Goal: Information Seeking & Learning: Learn about a topic

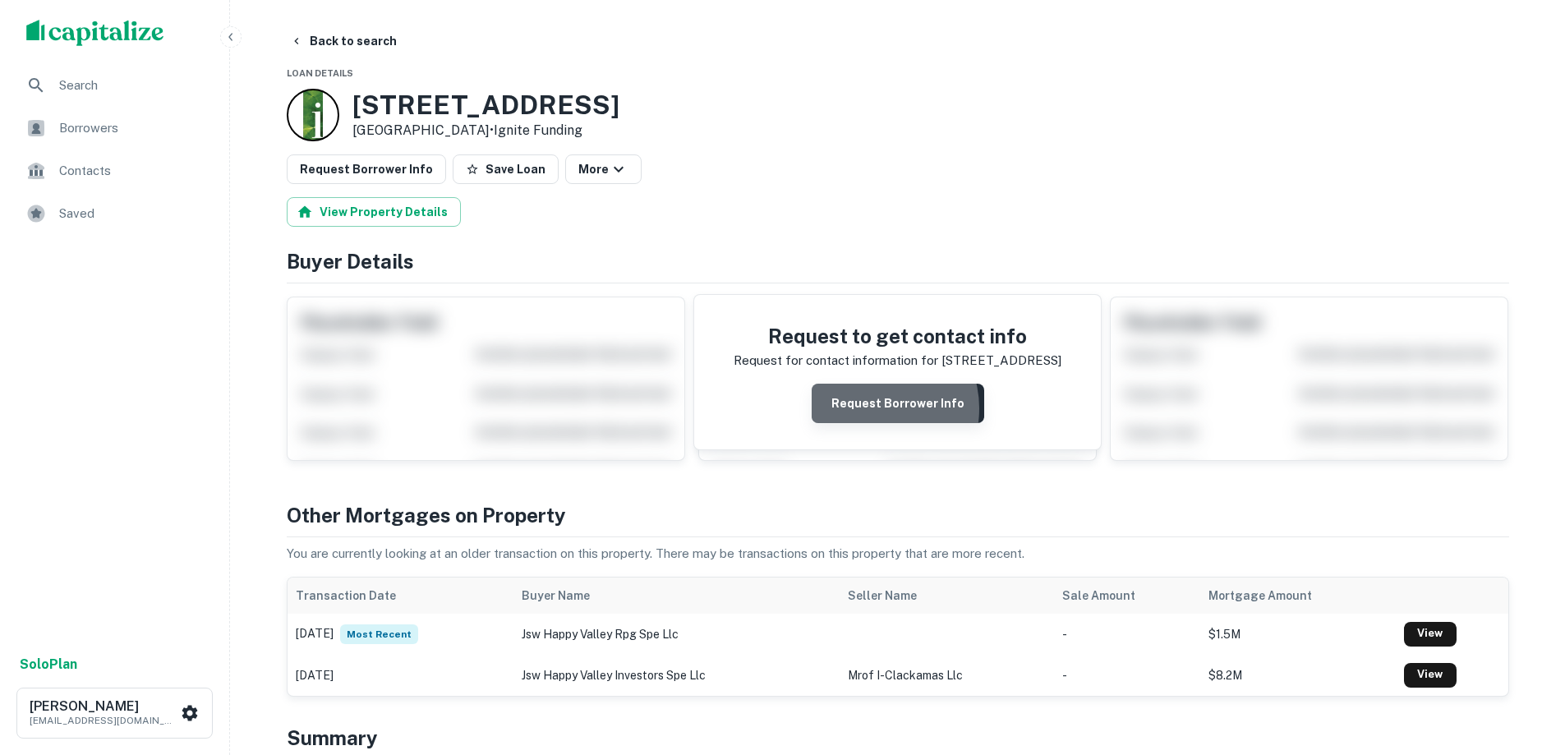
click at [878, 408] on button "Request Borrower Info" at bounding box center [898, 403] width 173 height 39
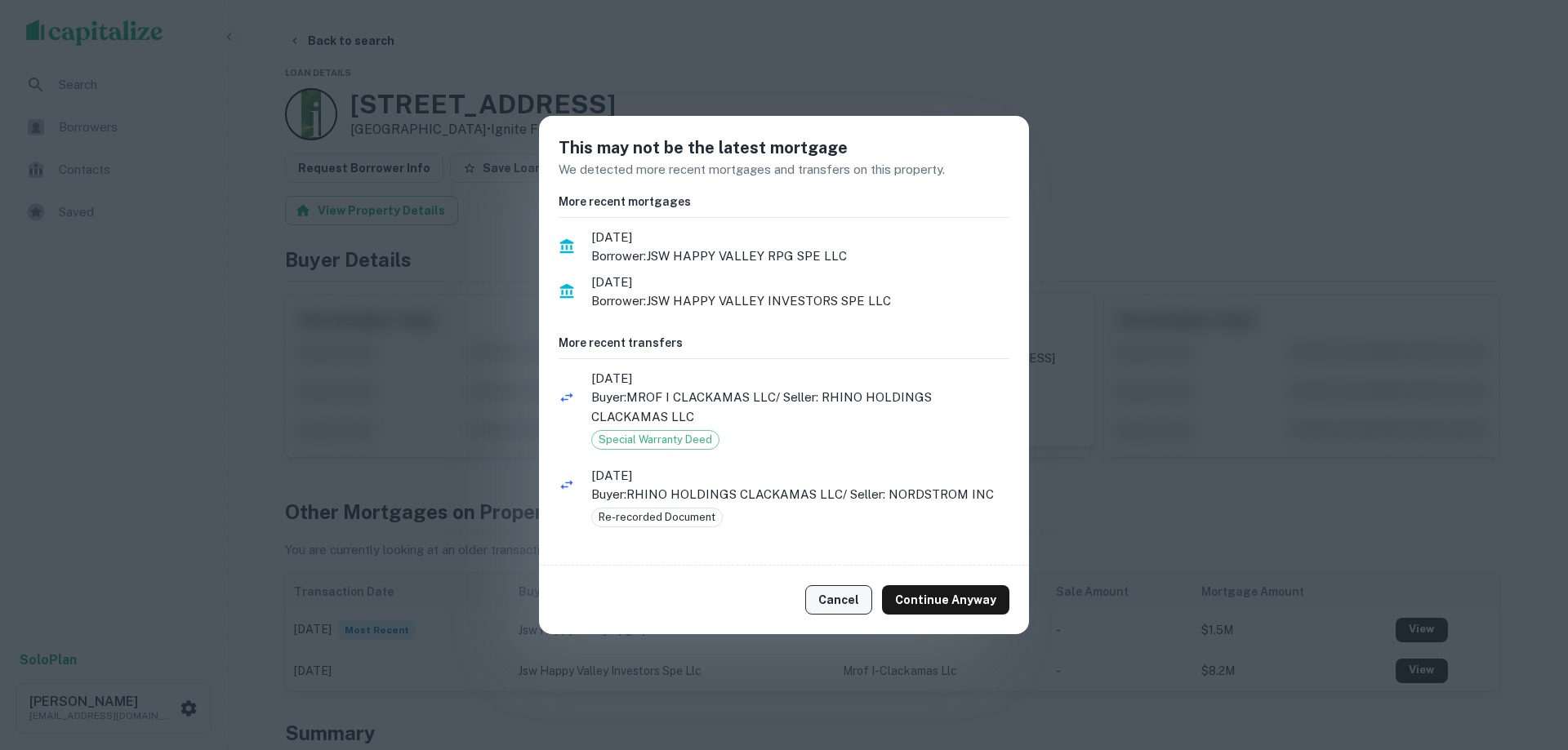
click at [828, 592] on button "Cancel" at bounding box center [838, 600] width 67 height 30
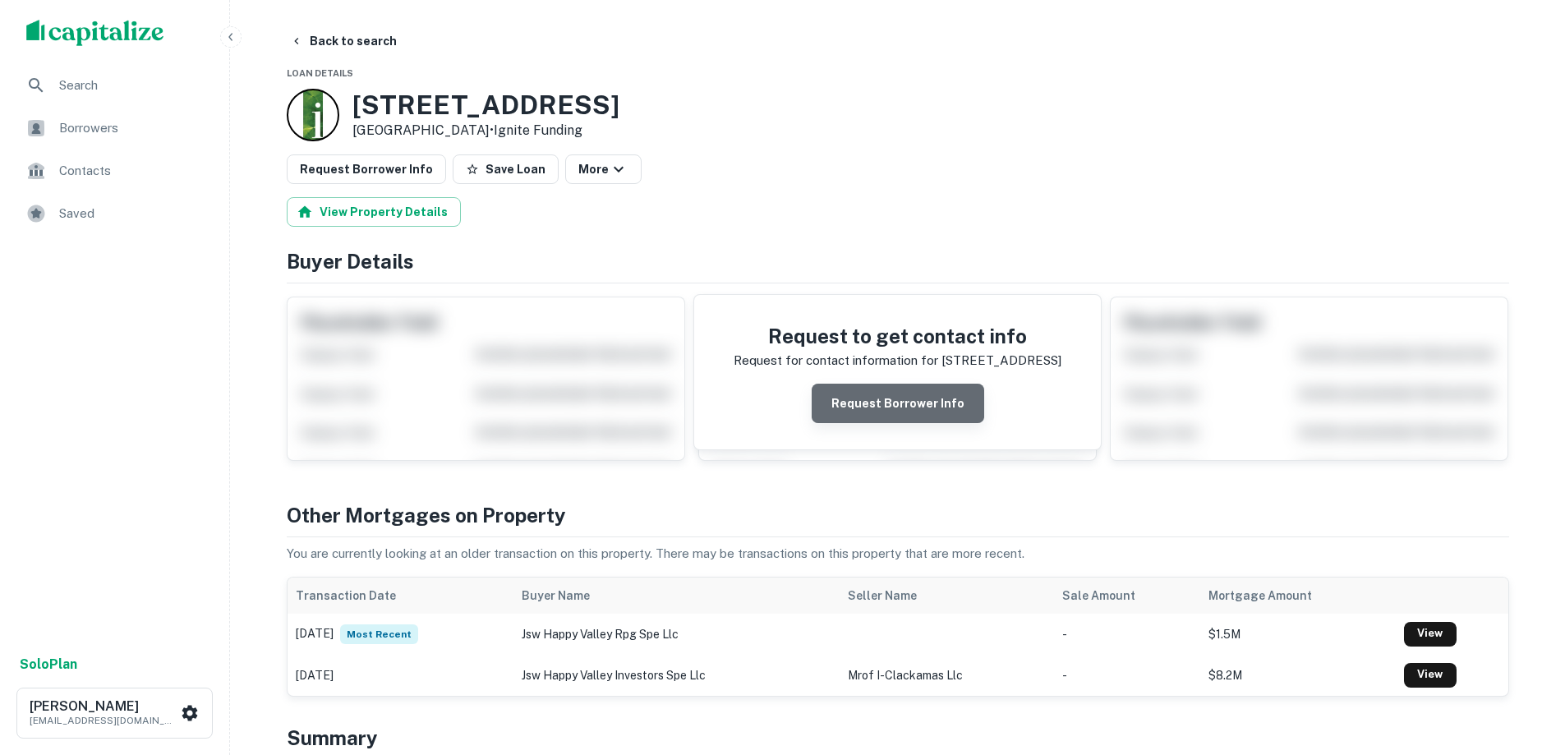
click at [953, 403] on button "Request Borrower Info" at bounding box center [898, 403] width 173 height 39
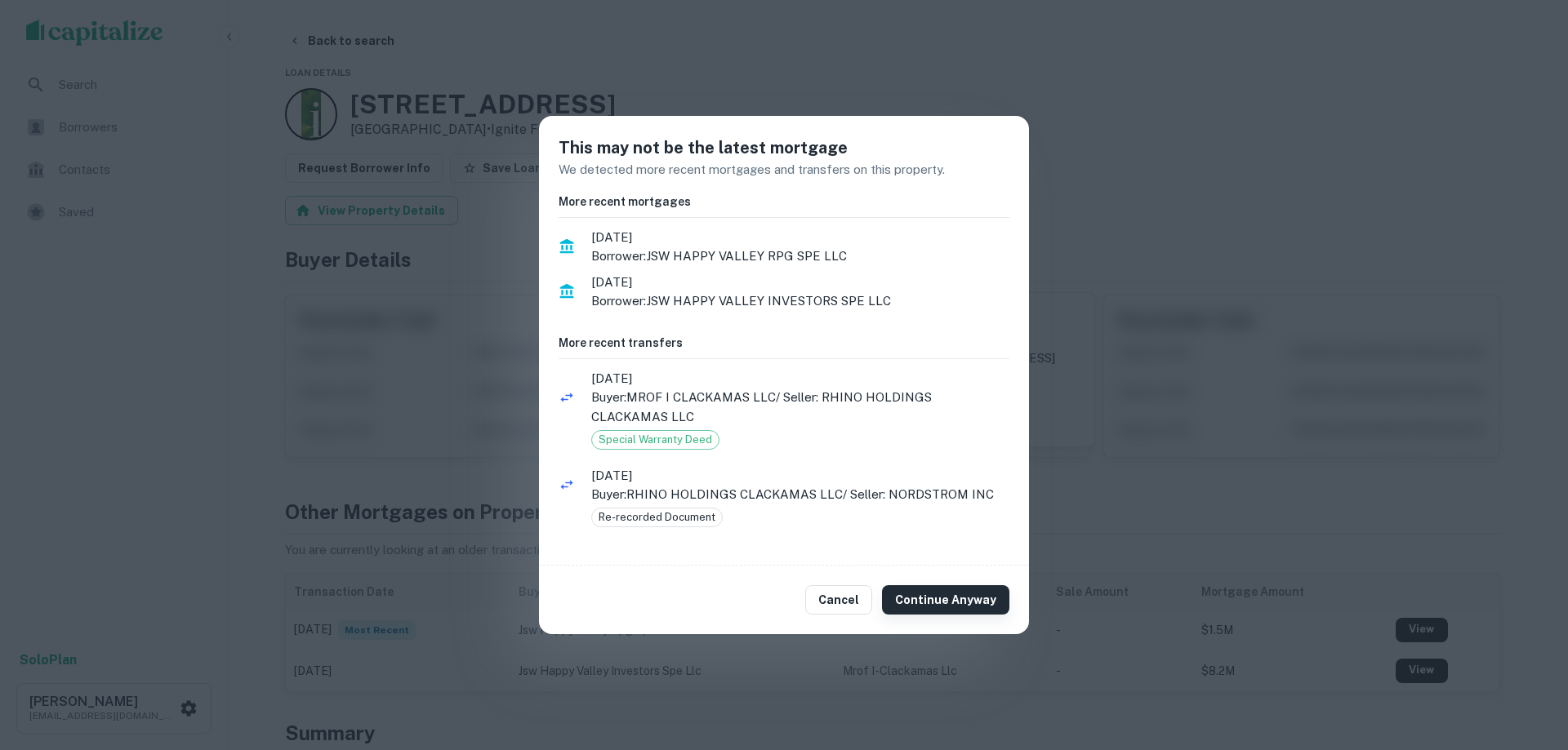
click at [955, 599] on button "Continue Anyway" at bounding box center [945, 600] width 127 height 30
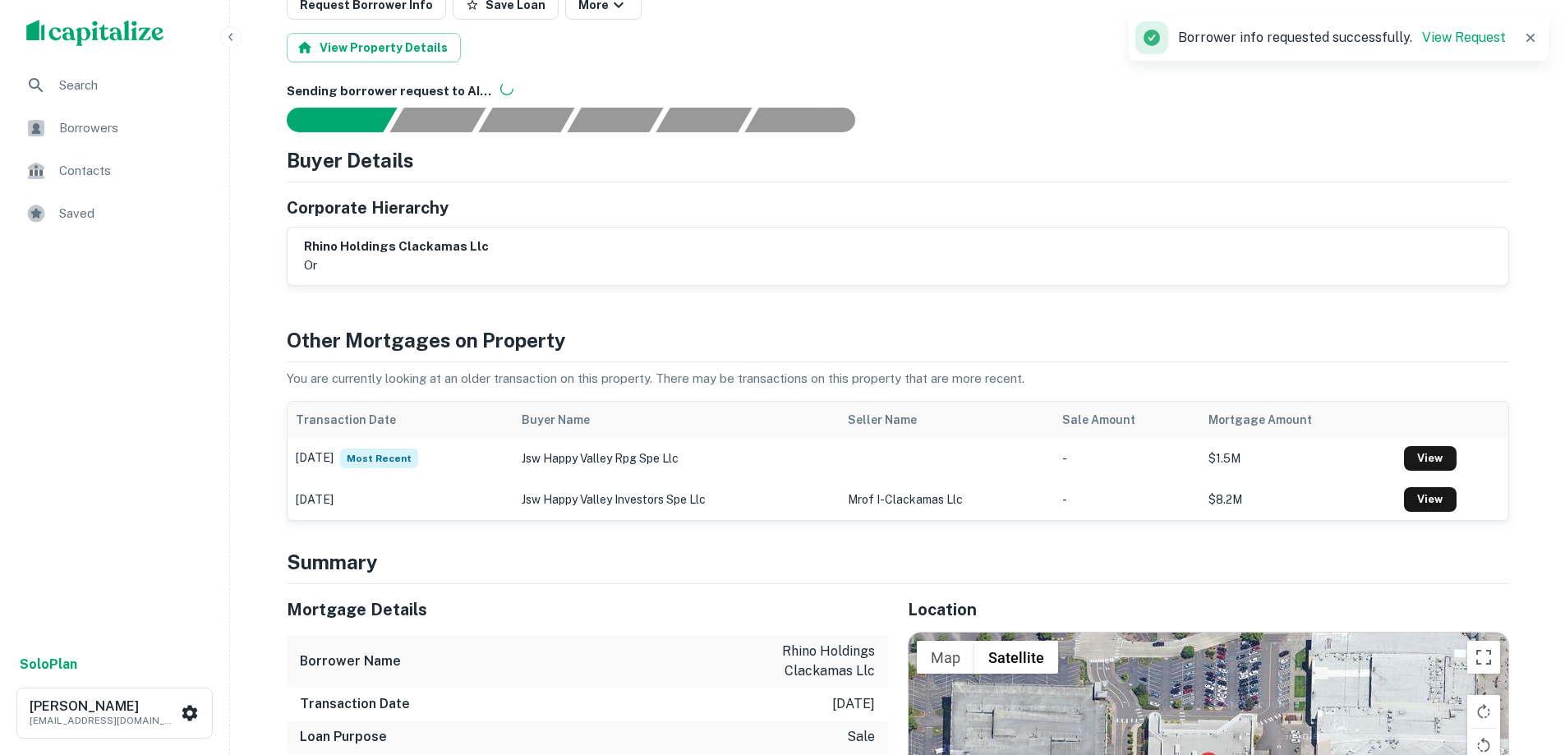
scroll to position [329, 0]
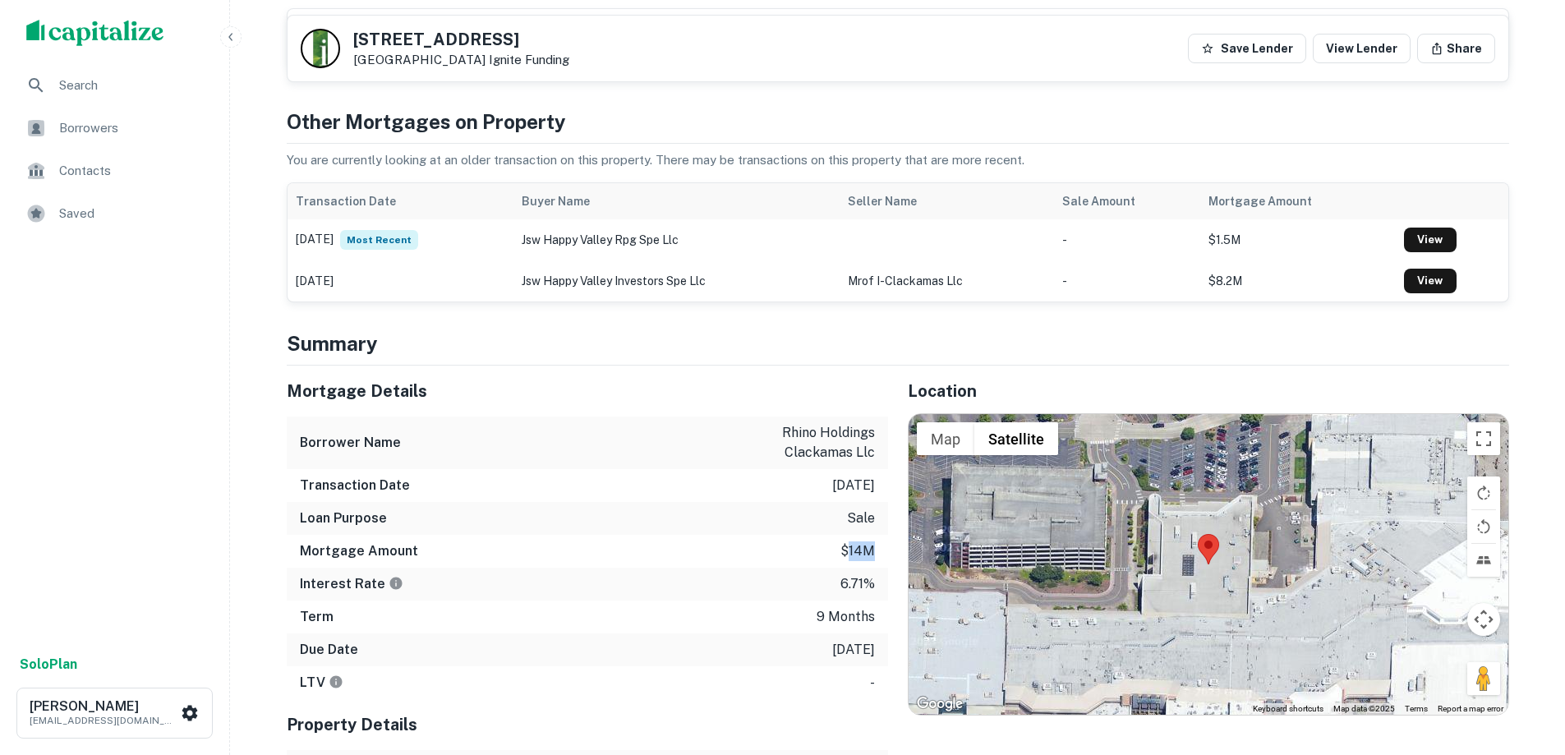
drag, startPoint x: 872, startPoint y: 546, endPoint x: 846, endPoint y: 546, distance: 26.3
click at [846, 546] on p "$14m" at bounding box center [858, 552] width 35 height 20
click at [874, 551] on p "$14m" at bounding box center [858, 552] width 35 height 20
drag, startPoint x: 878, startPoint y: 551, endPoint x: 845, endPoint y: 551, distance: 32.9
click at [845, 551] on div "Mortgage Amount $14m" at bounding box center [588, 551] width 602 height 33
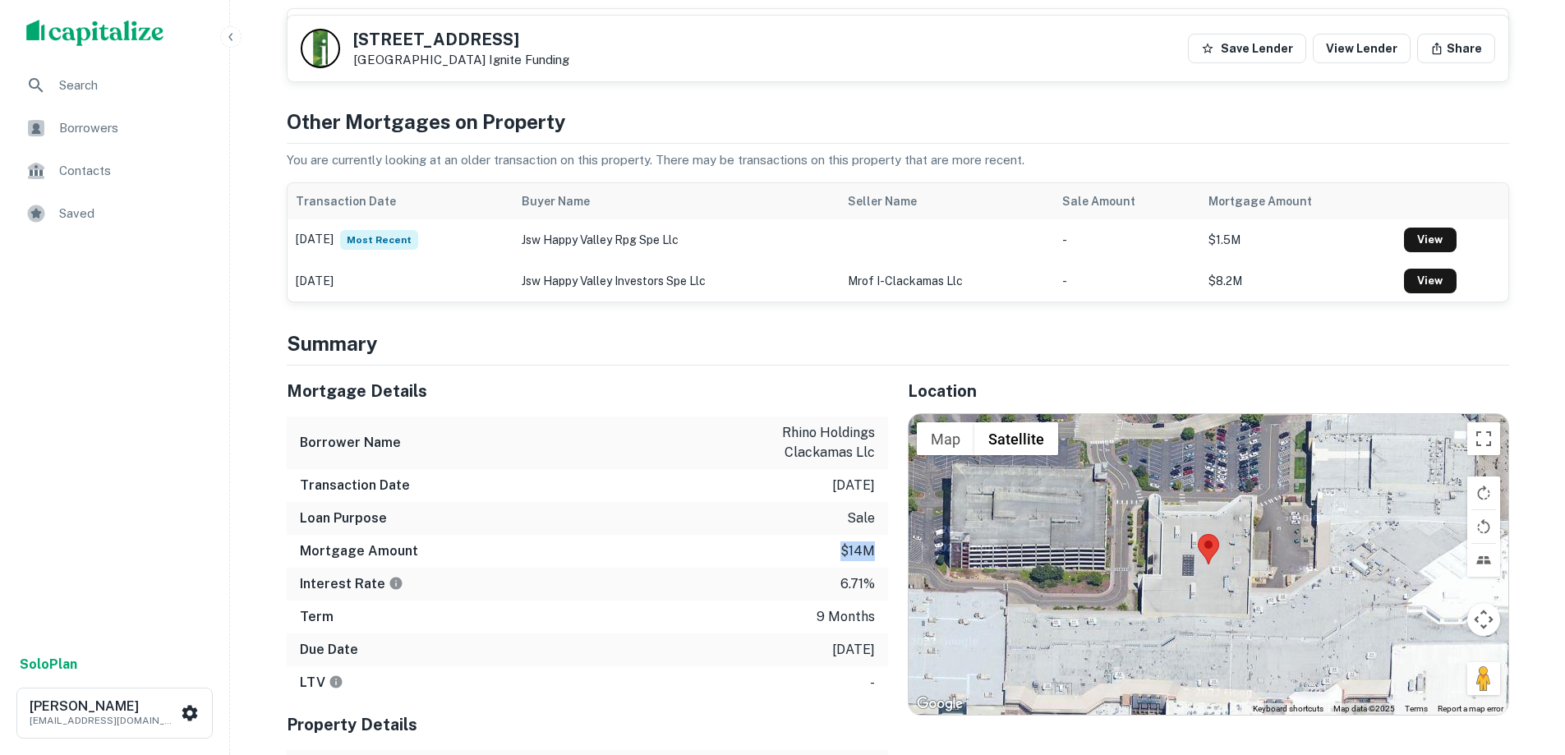
click at [845, 551] on p "$14m" at bounding box center [858, 552] width 35 height 20
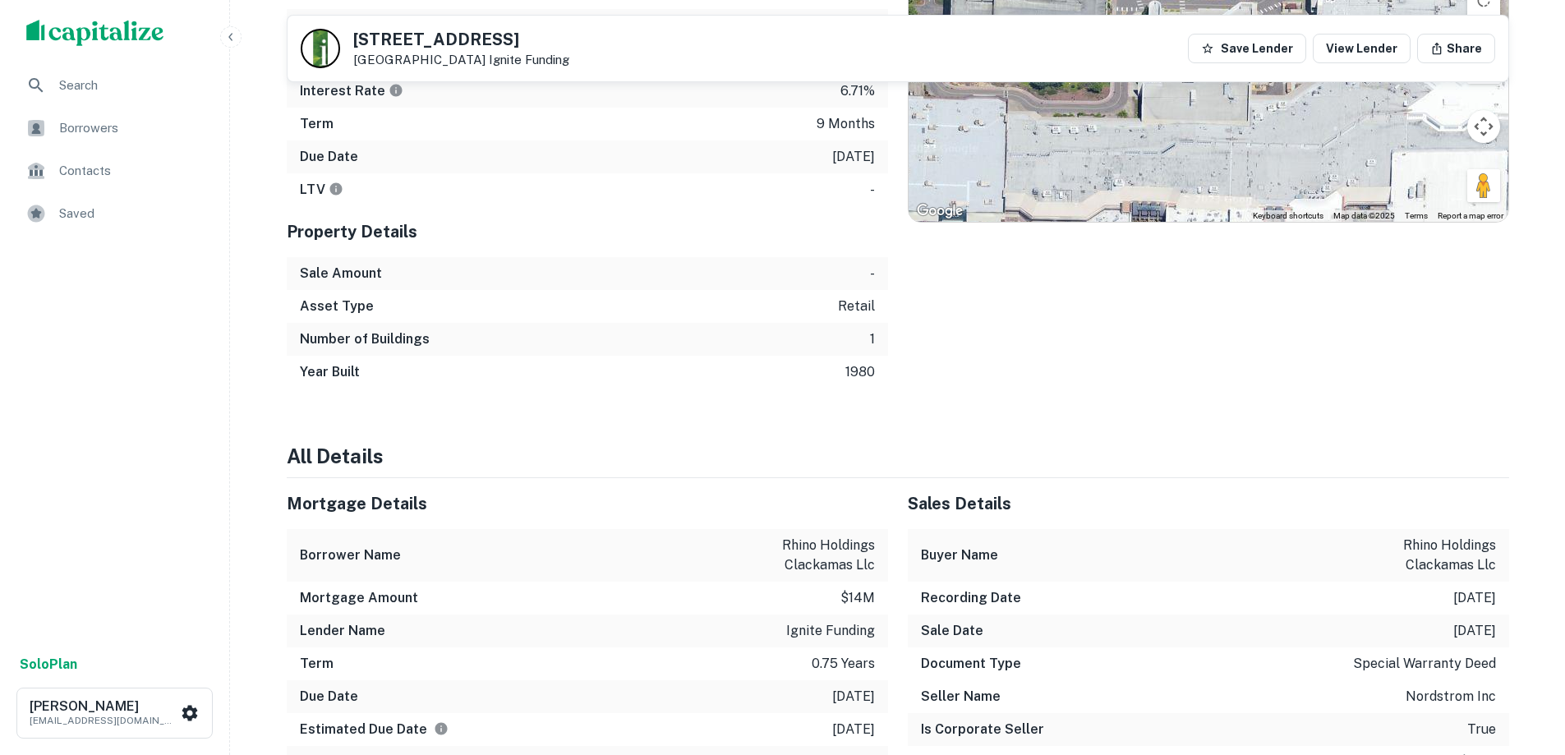
scroll to position [986, 0]
drag, startPoint x: 867, startPoint y: 630, endPoint x: 788, endPoint y: 629, distance: 78.9
click at [788, 629] on p "ignite funding" at bounding box center [830, 630] width 89 height 20
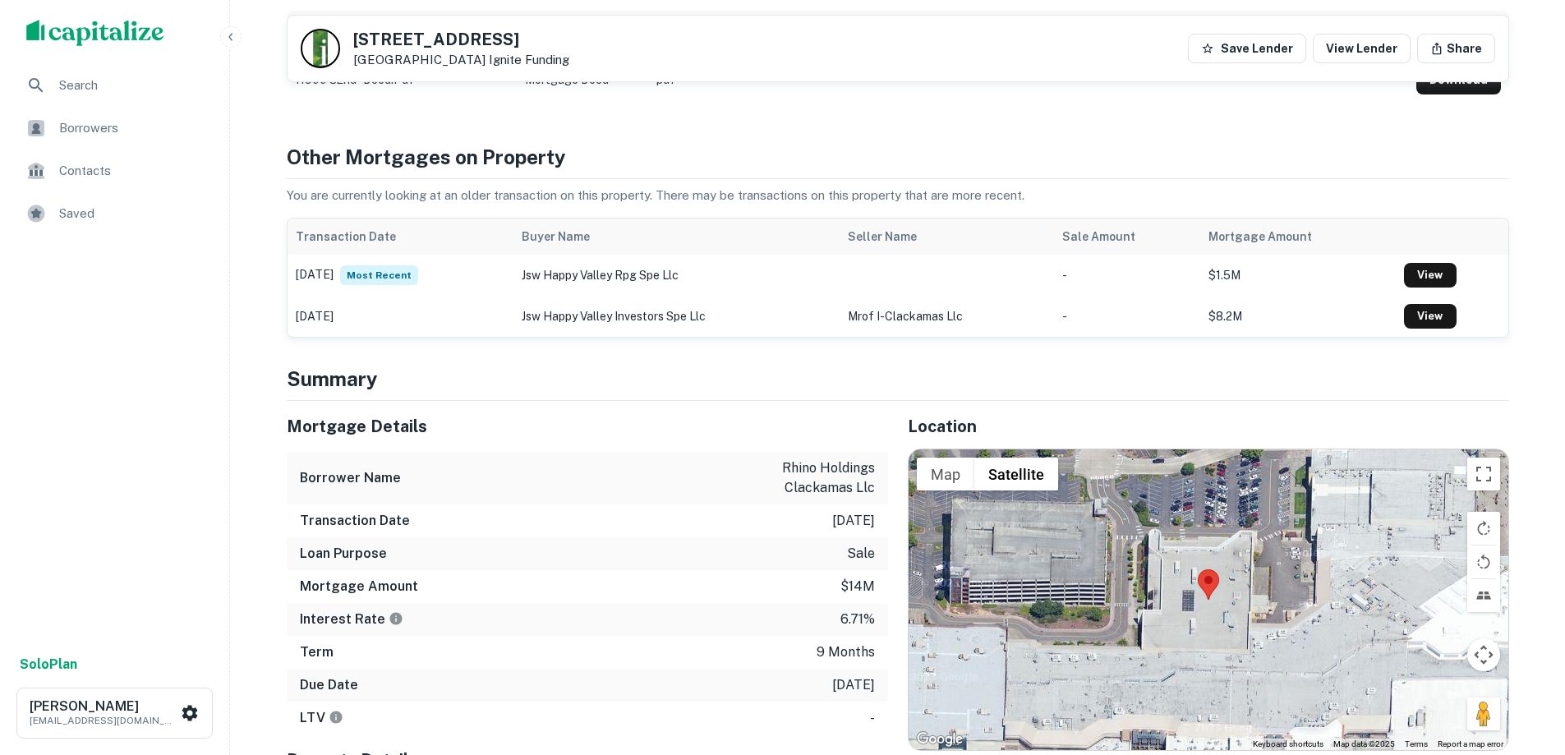
scroll to position [127, 0]
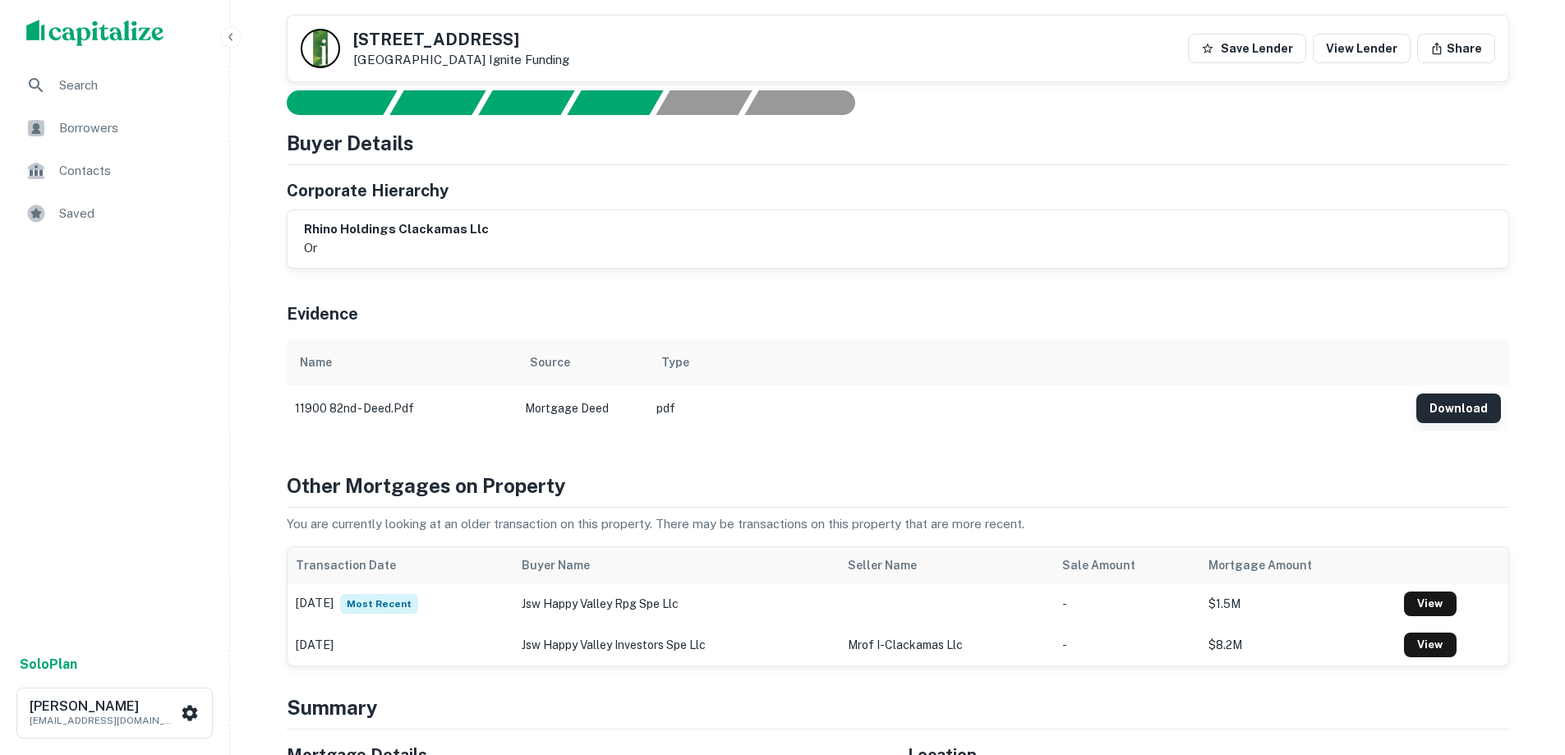
click at [1471, 404] on button "Download" at bounding box center [1459, 409] width 85 height 30
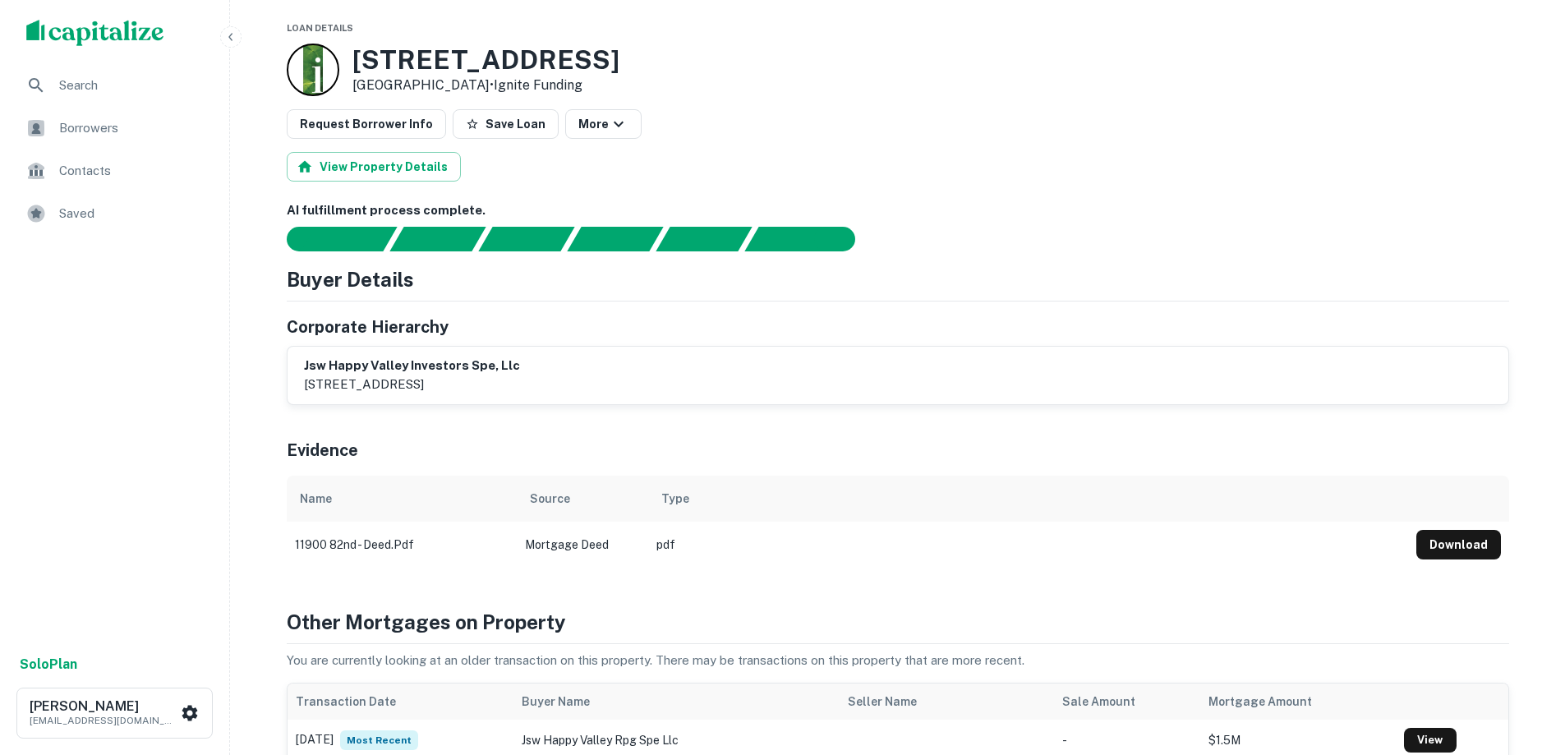
scroll to position [0, 0]
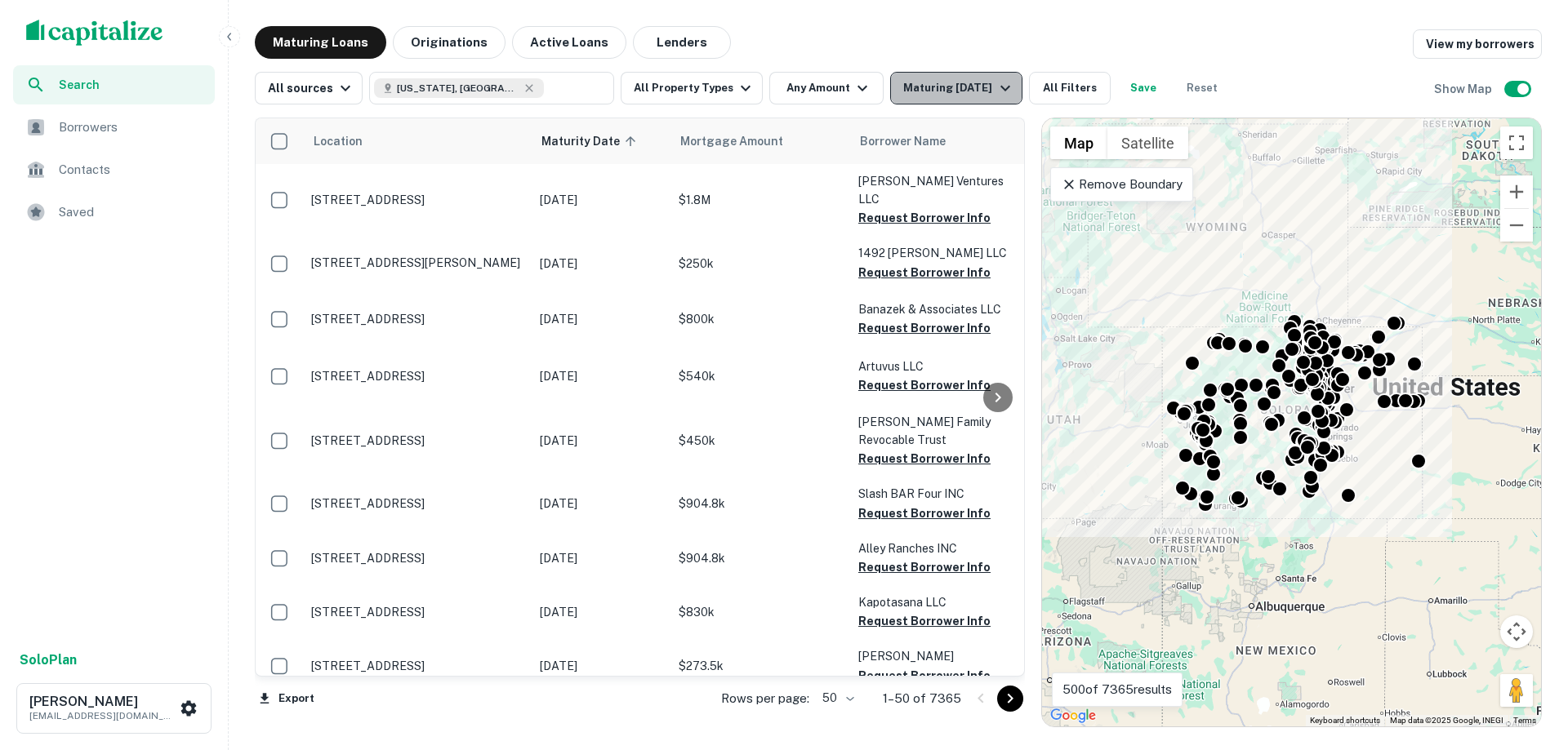
click at [954, 91] on div "Maturing [DATE]" at bounding box center [959, 88] width 111 height 20
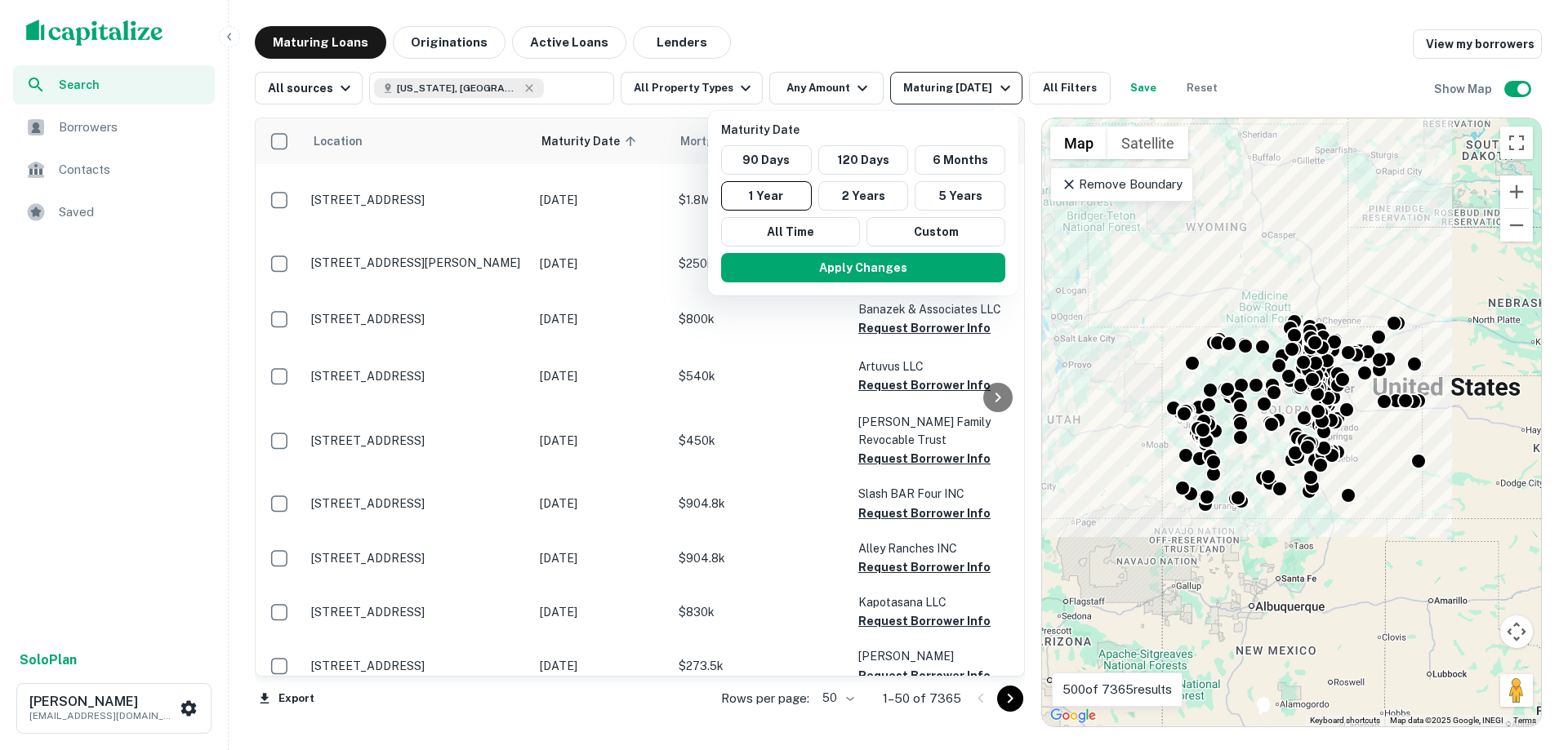
click at [954, 91] on div at bounding box center [784, 375] width 1568 height 750
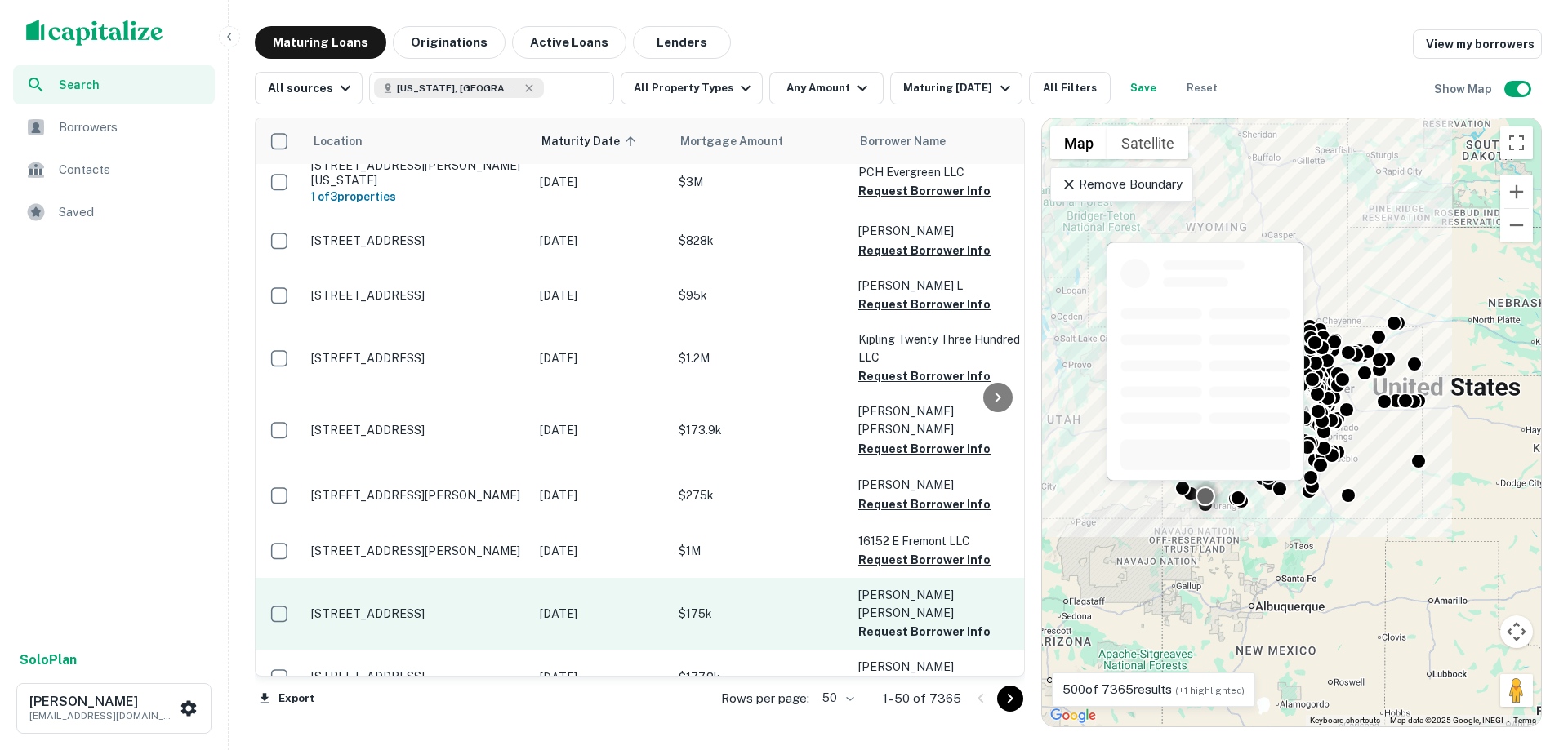
scroll to position [2222, 0]
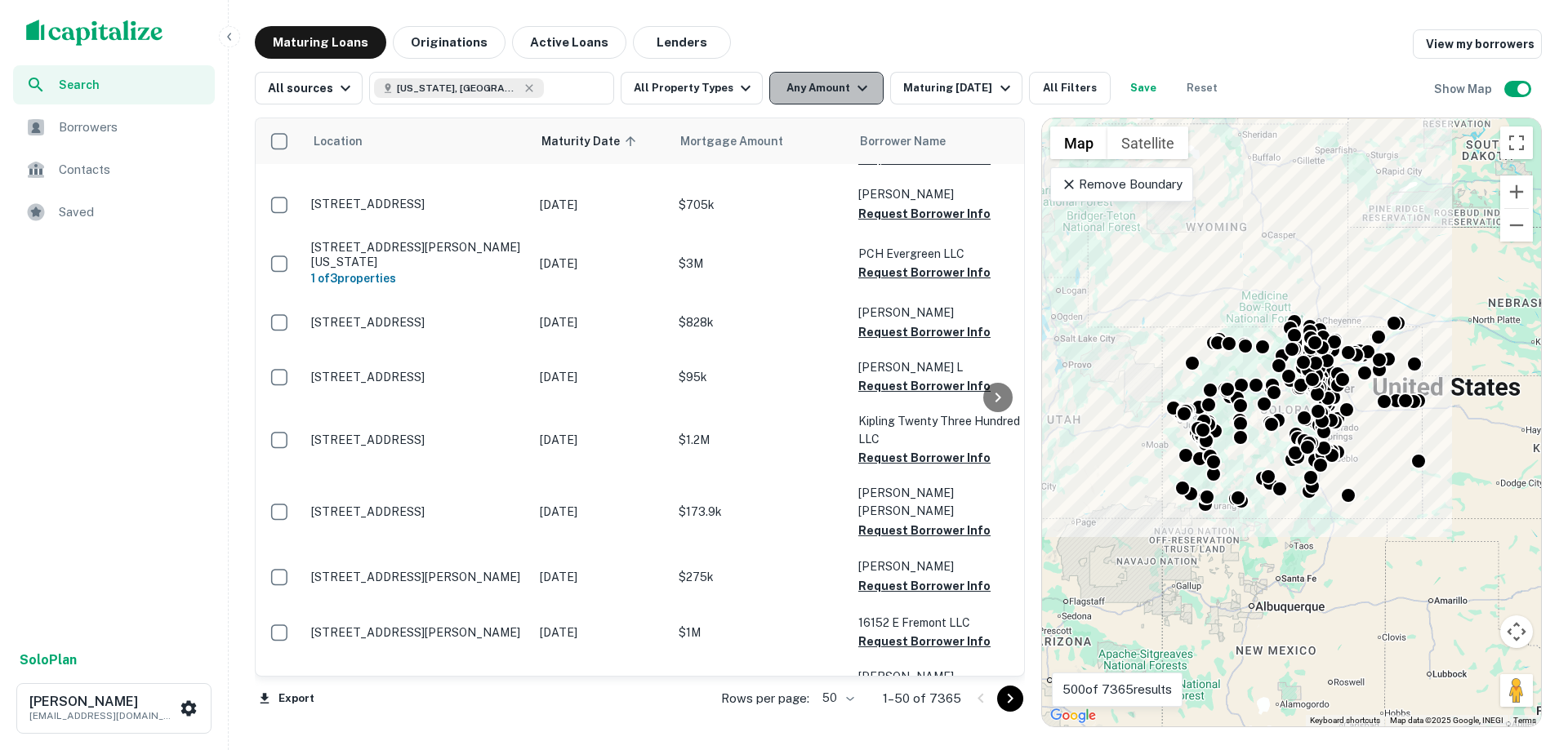
click at [853, 89] on icon "button" at bounding box center [862, 88] width 20 height 20
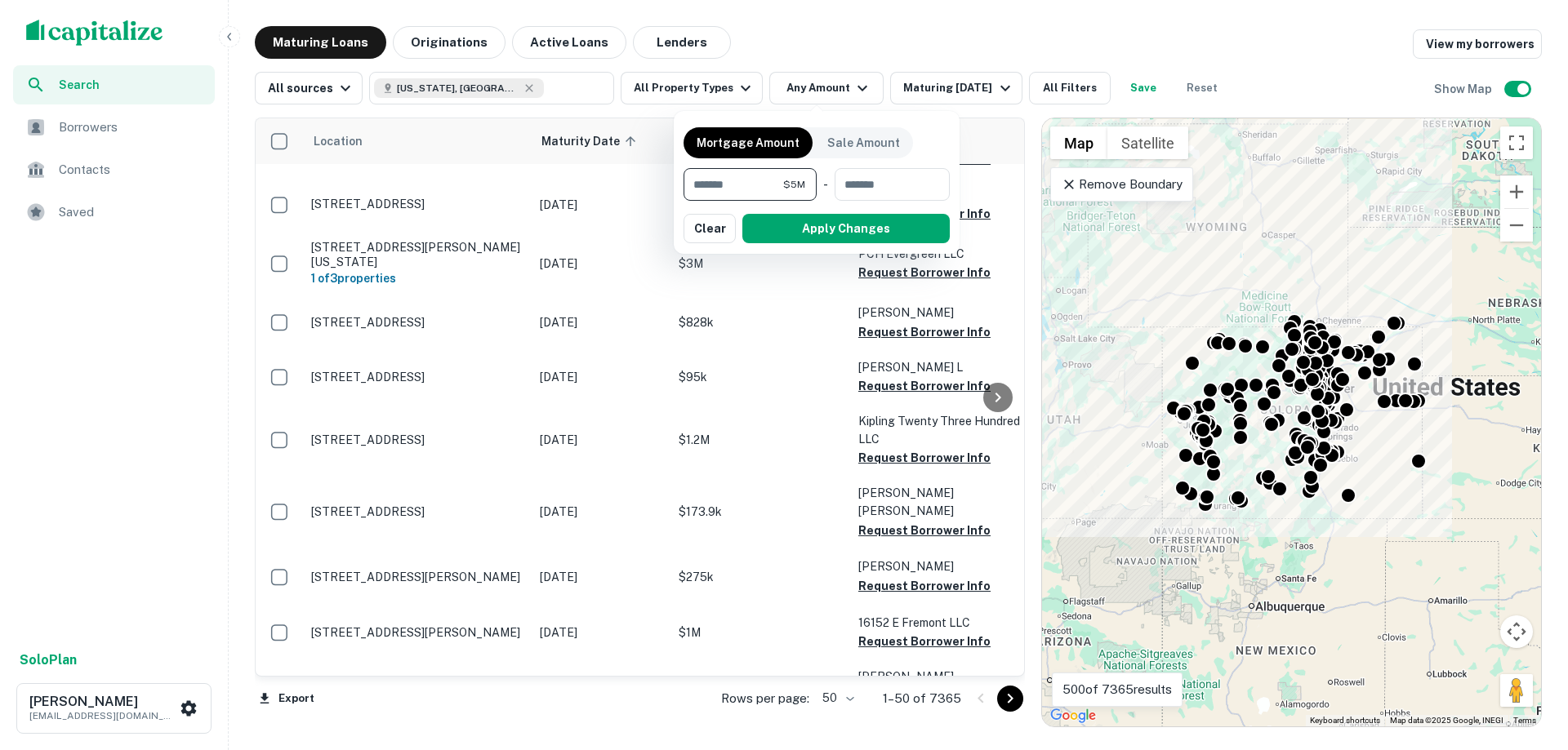
type input "*******"
click at [841, 230] on button "Apply Changes" at bounding box center [846, 228] width 208 height 30
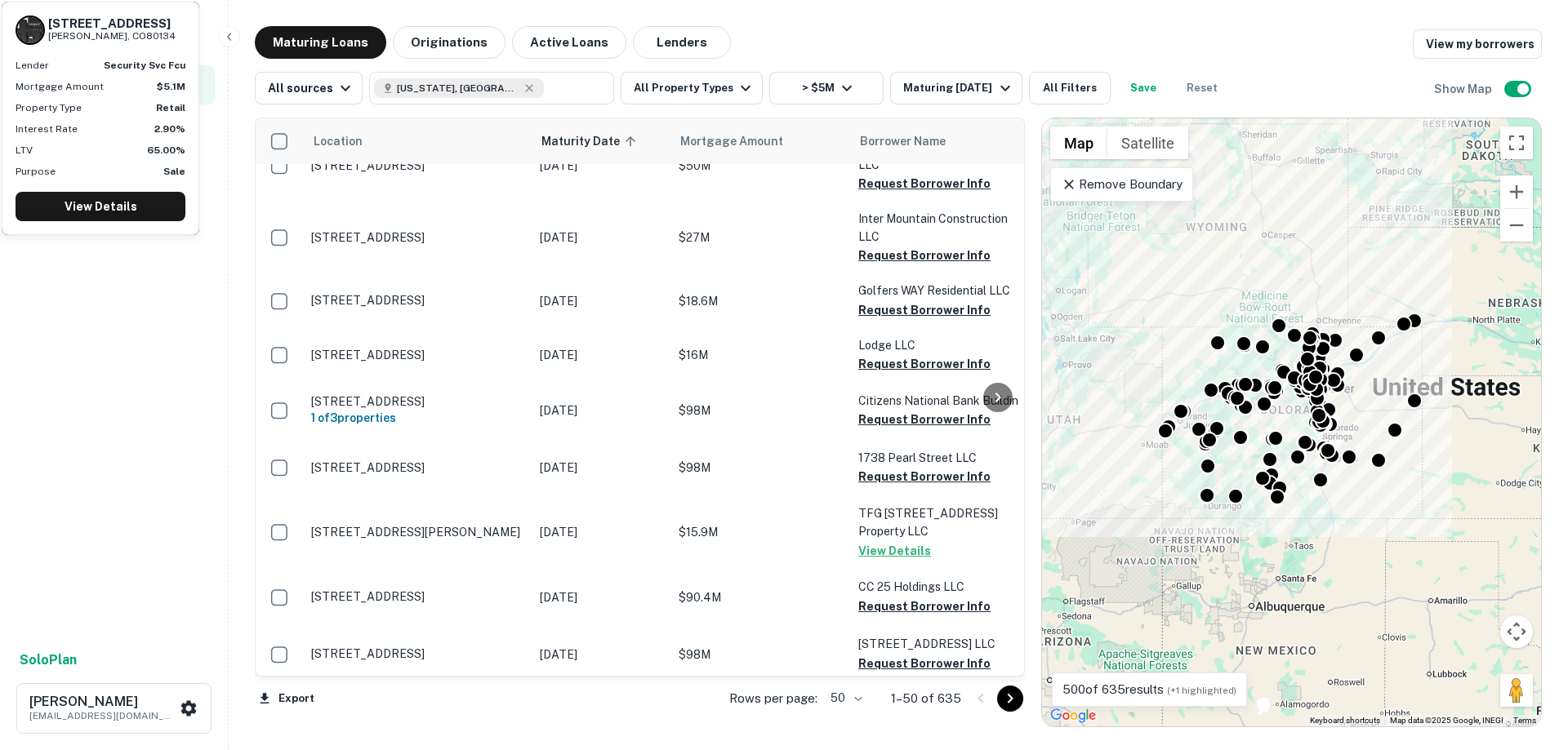
scroll to position [2462, 0]
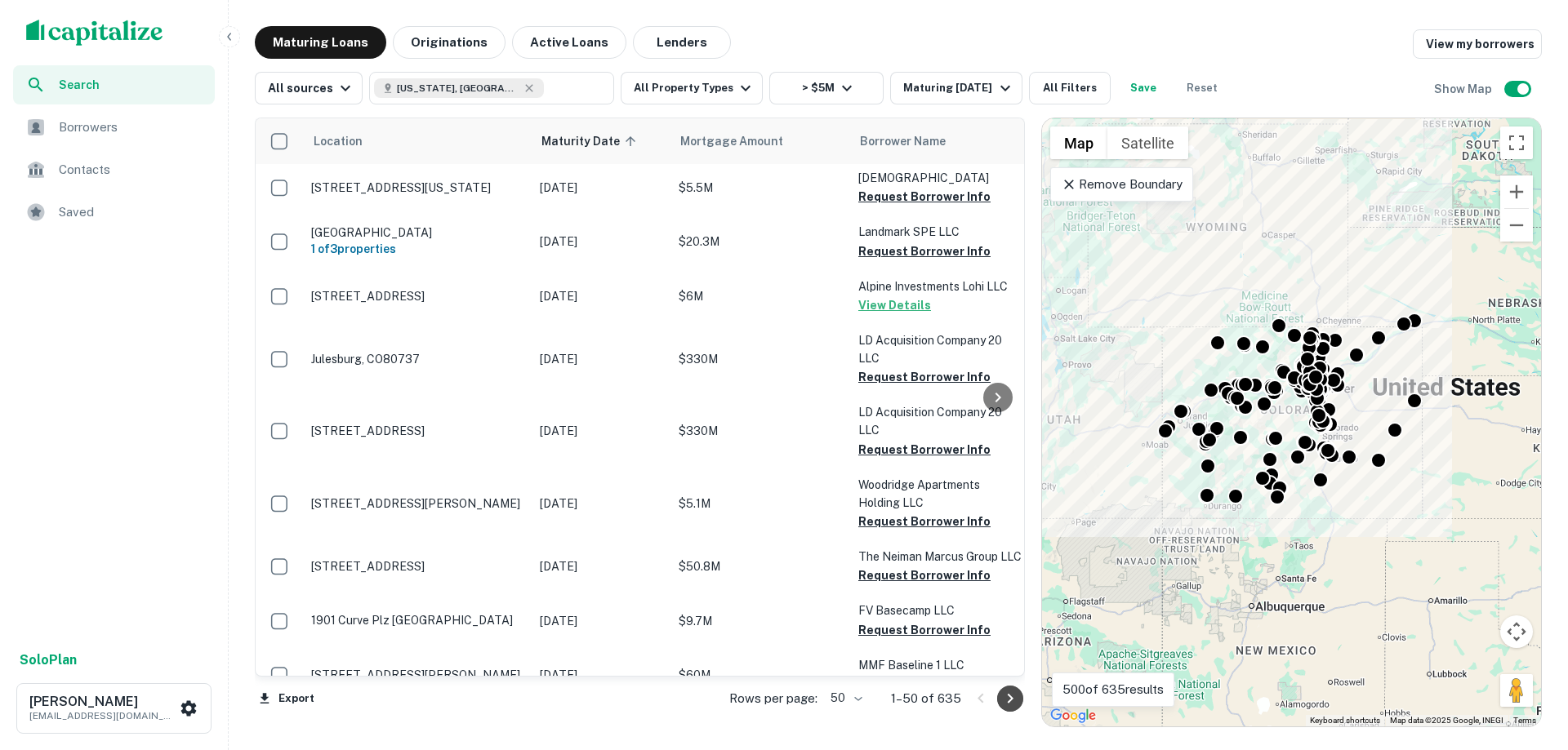
click at [1011, 703] on icon "Go to next page" at bounding box center [1011, 699] width 20 height 20
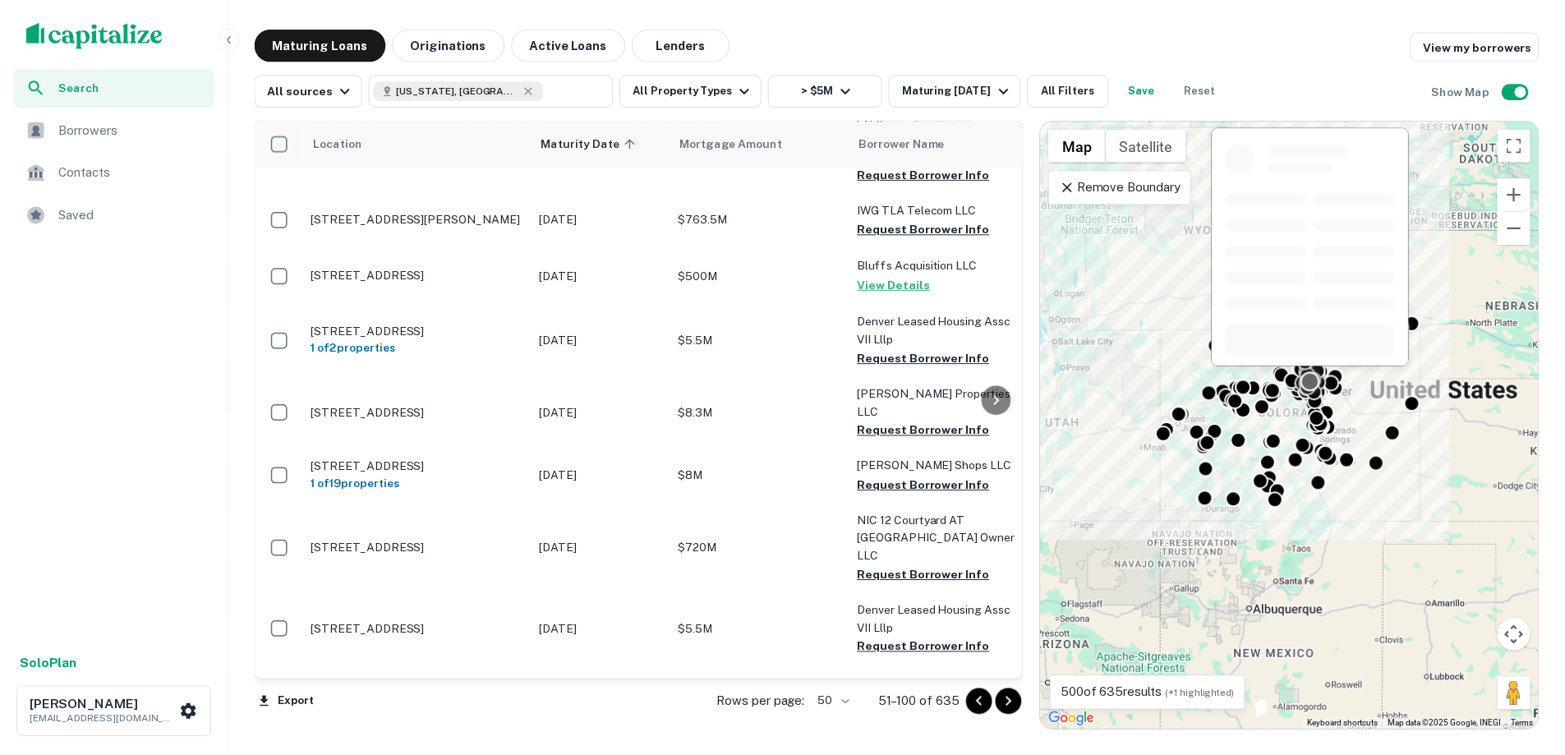
scroll to position [2408, 0]
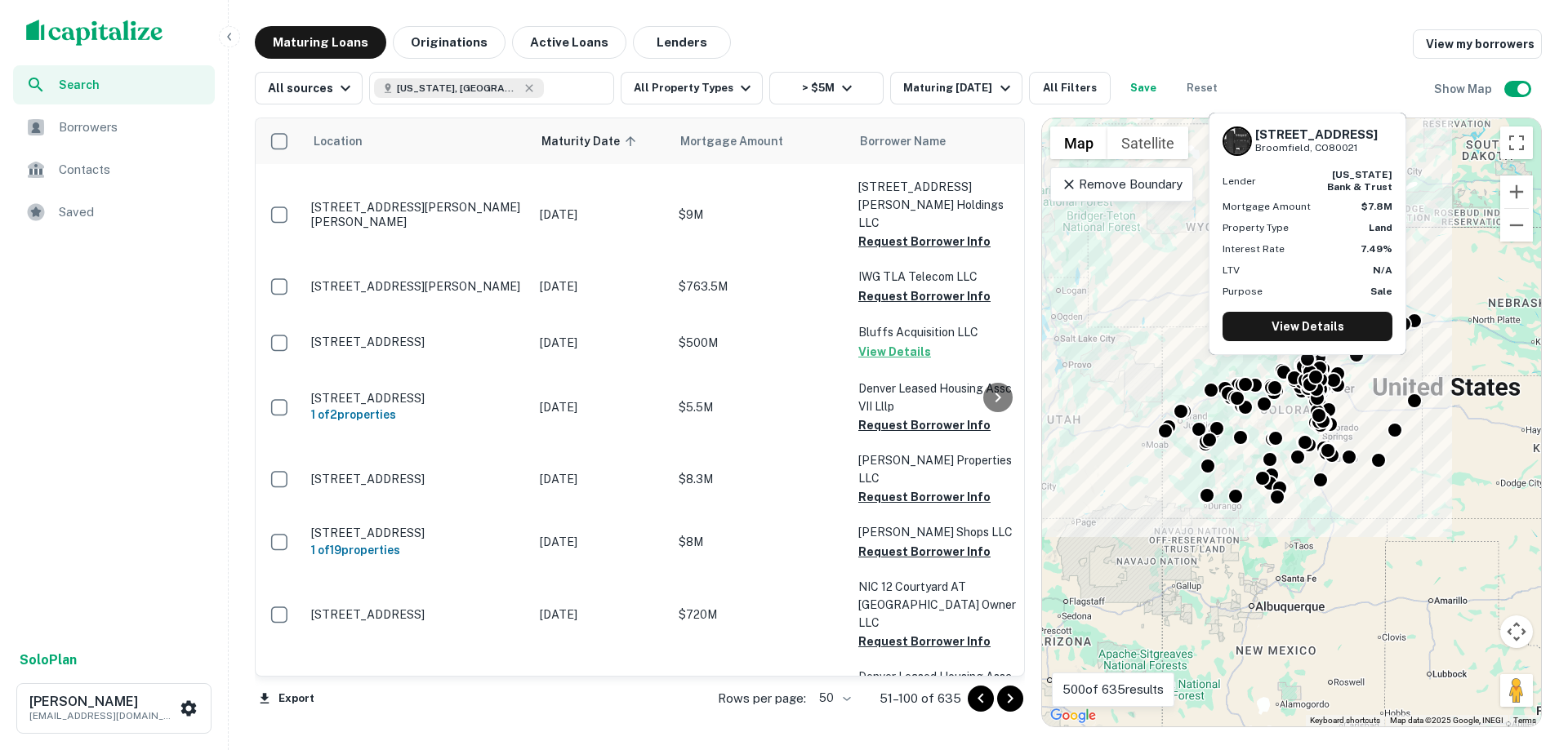
click at [465, 749] on p "[STREET_ADDRESS]" at bounding box center [417, 760] width 213 height 15
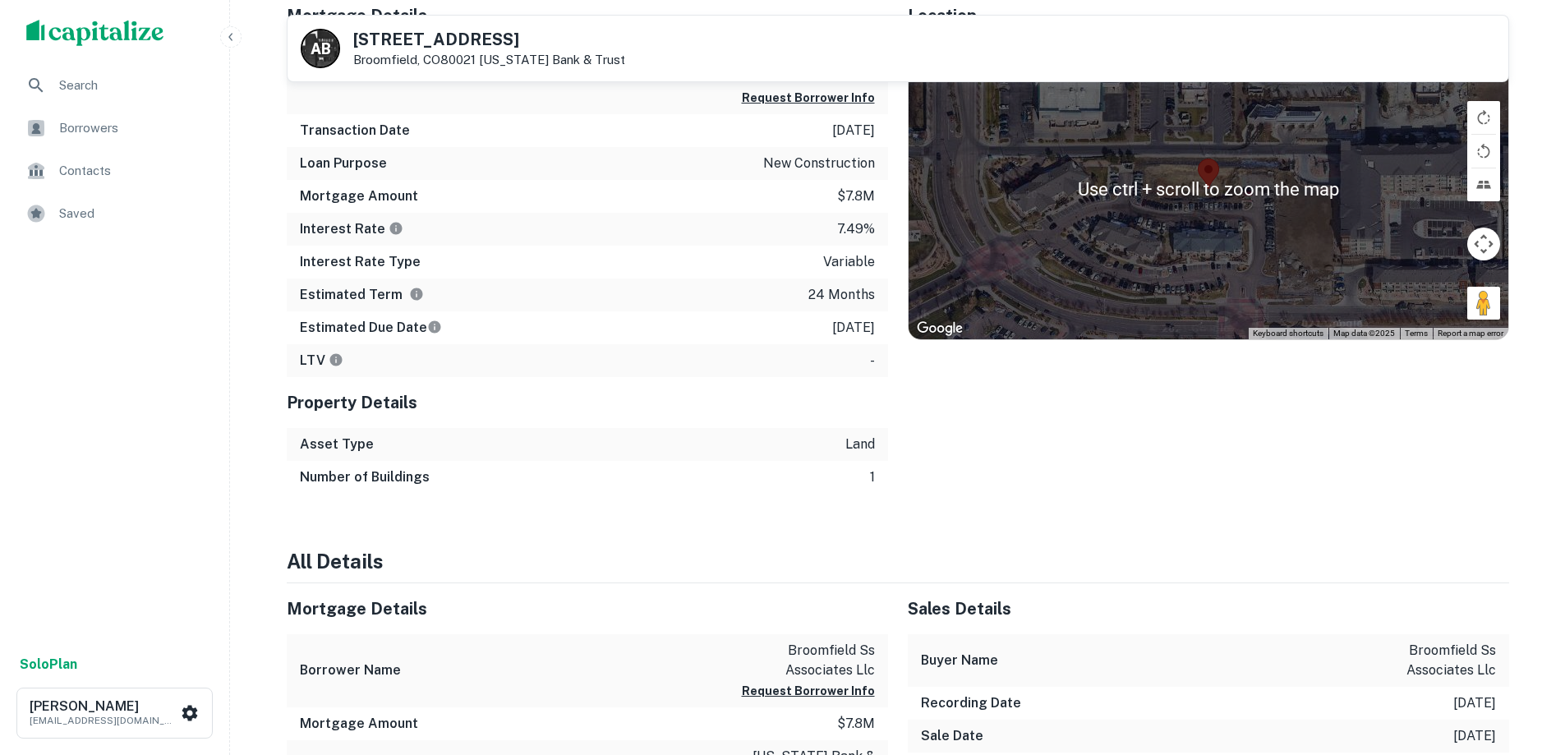
scroll to position [164, 0]
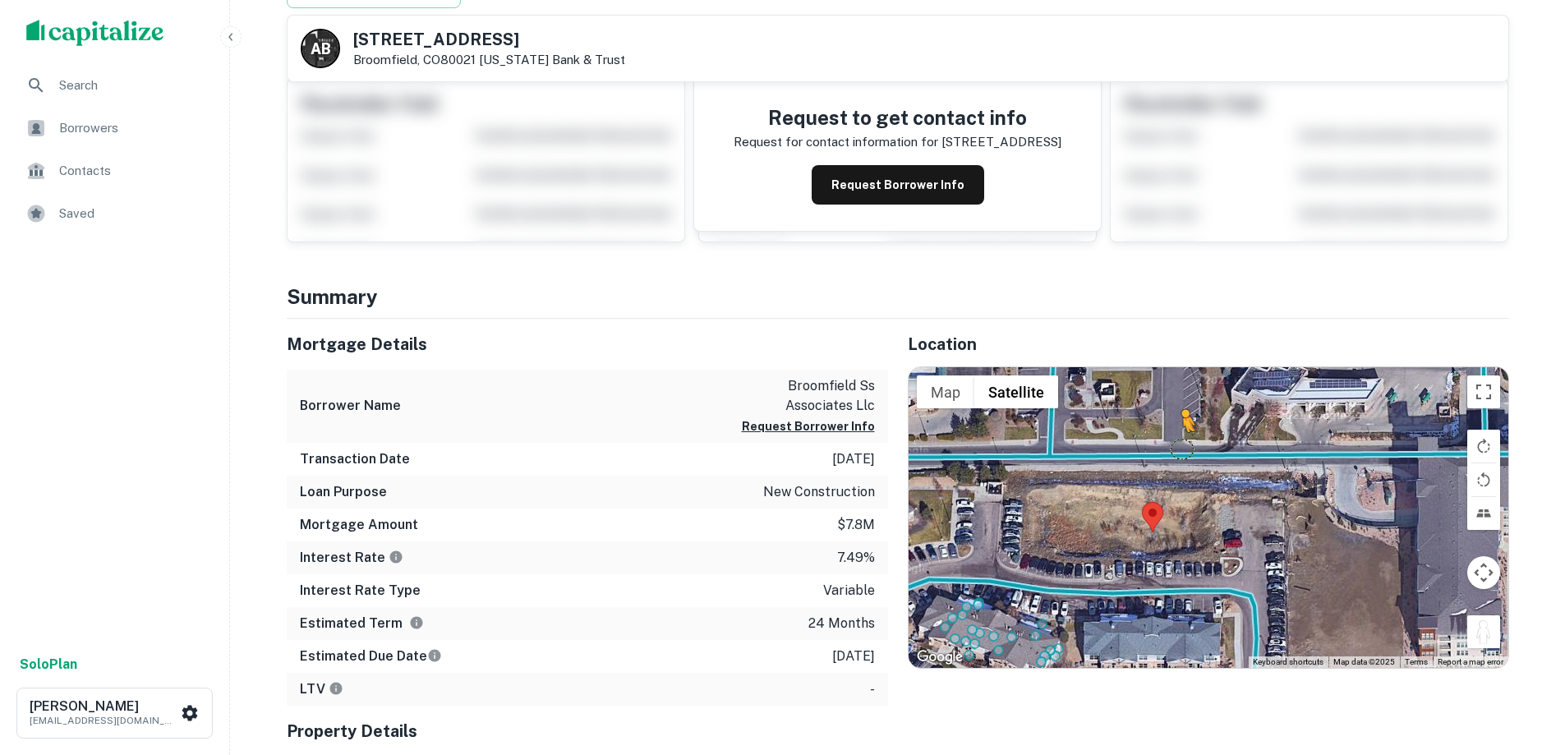
drag, startPoint x: 1482, startPoint y: 632, endPoint x: 1182, endPoint y: 449, distance: 351.5
click at [1182, 449] on div "To activate drag with keyboard, press Alt + Enter. Once in keyboard drag state,…" at bounding box center [1209, 517] width 600 height 301
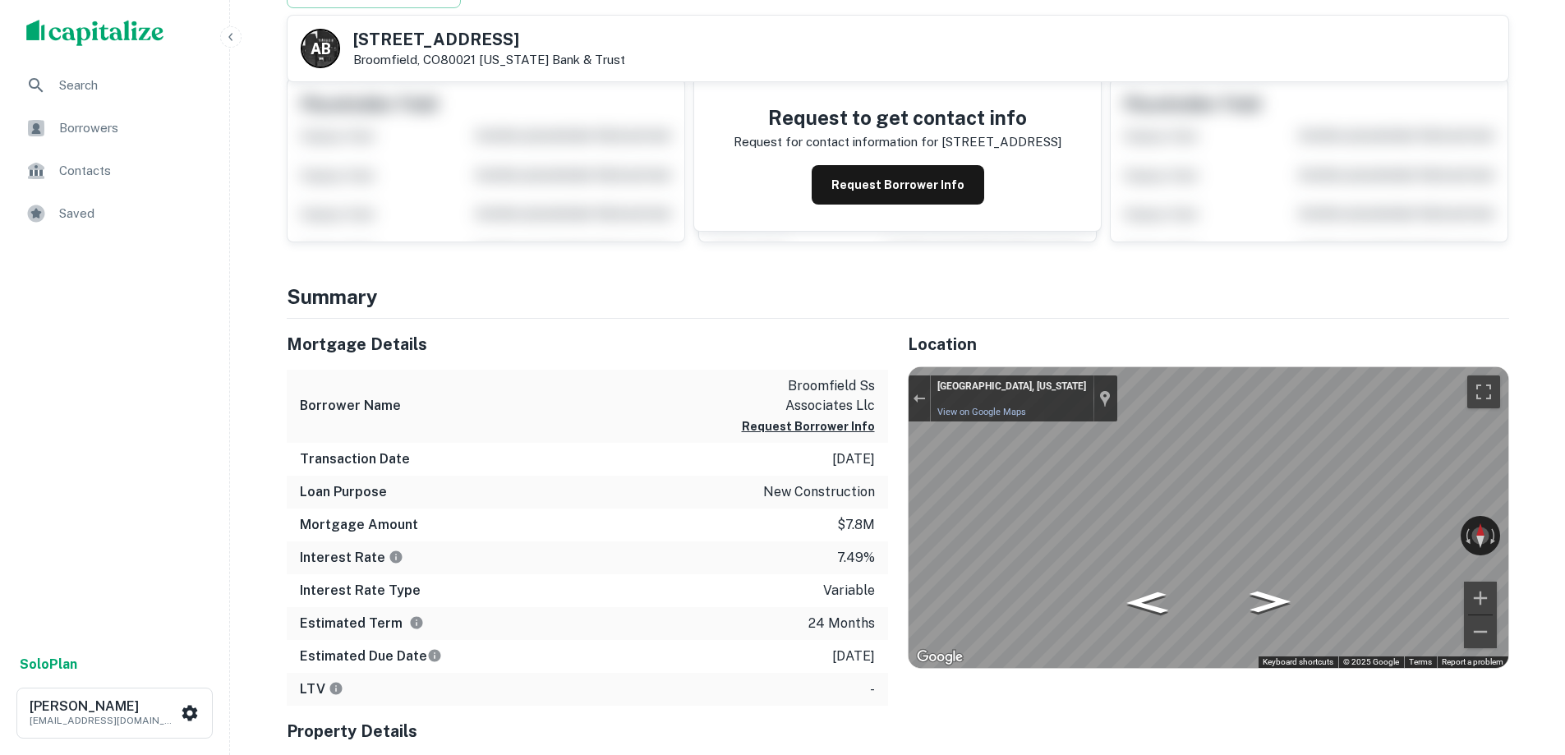
click at [854, 490] on div "Mortgage Details Borrower Name broomfield ss associates llc Request Borrower In…" at bounding box center [888, 571] width 1242 height 504
click at [748, 495] on div "Mortgage Details Borrower Name broomfield ss associates llc Request Borrower In…" at bounding box center [888, 571] width 1242 height 504
click at [826, 456] on div "Mortgage Details Borrower Name broomfield ss associates llc Request Borrower In…" at bounding box center [888, 571] width 1242 height 504
click at [791, 491] on div "Mortgage Details Borrower Name broomfield ss associates llc Request Borrower In…" at bounding box center [888, 571] width 1242 height 504
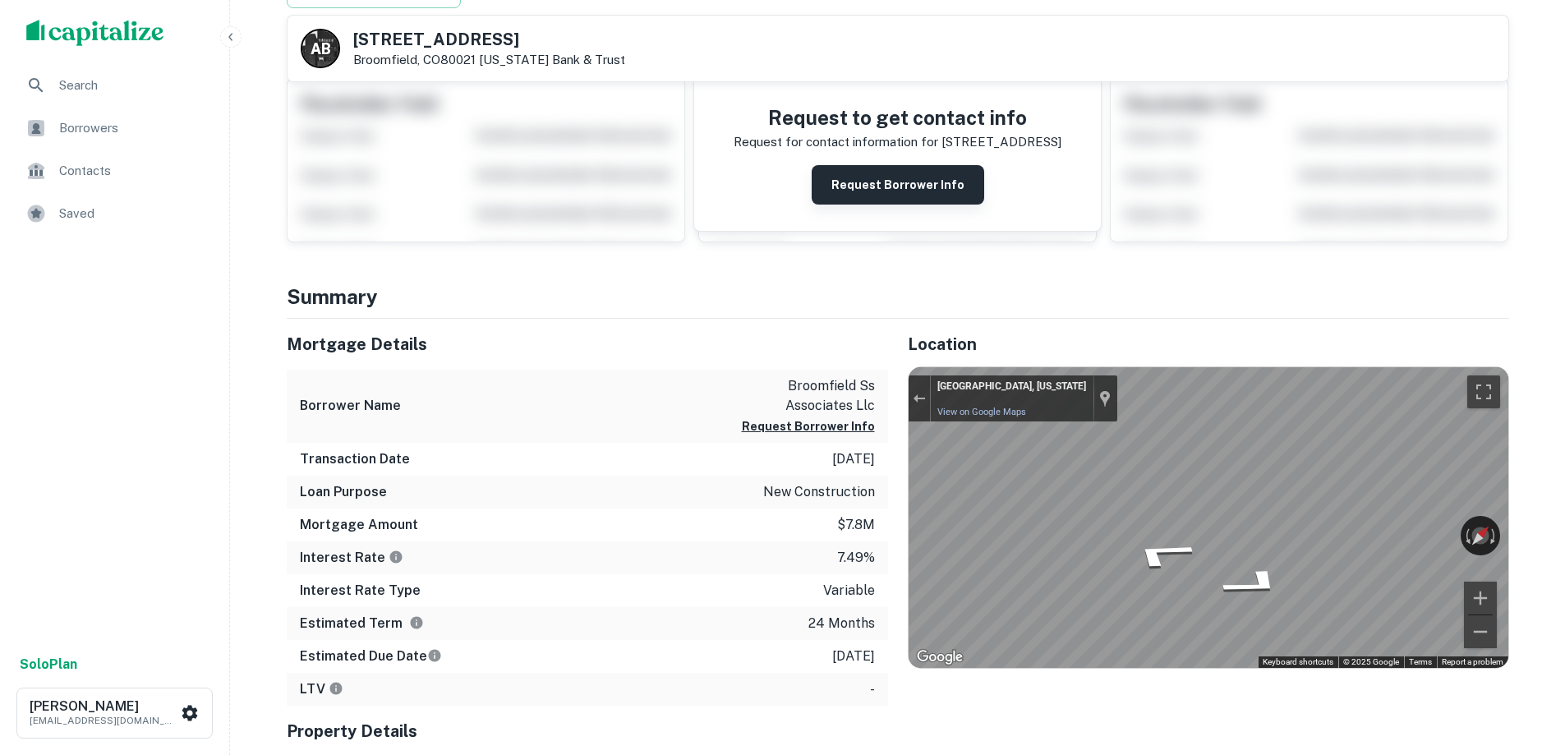
click at [944, 192] on button "Request Borrower Info" at bounding box center [898, 184] width 173 height 39
